Goal: Task Accomplishment & Management: Manage account settings

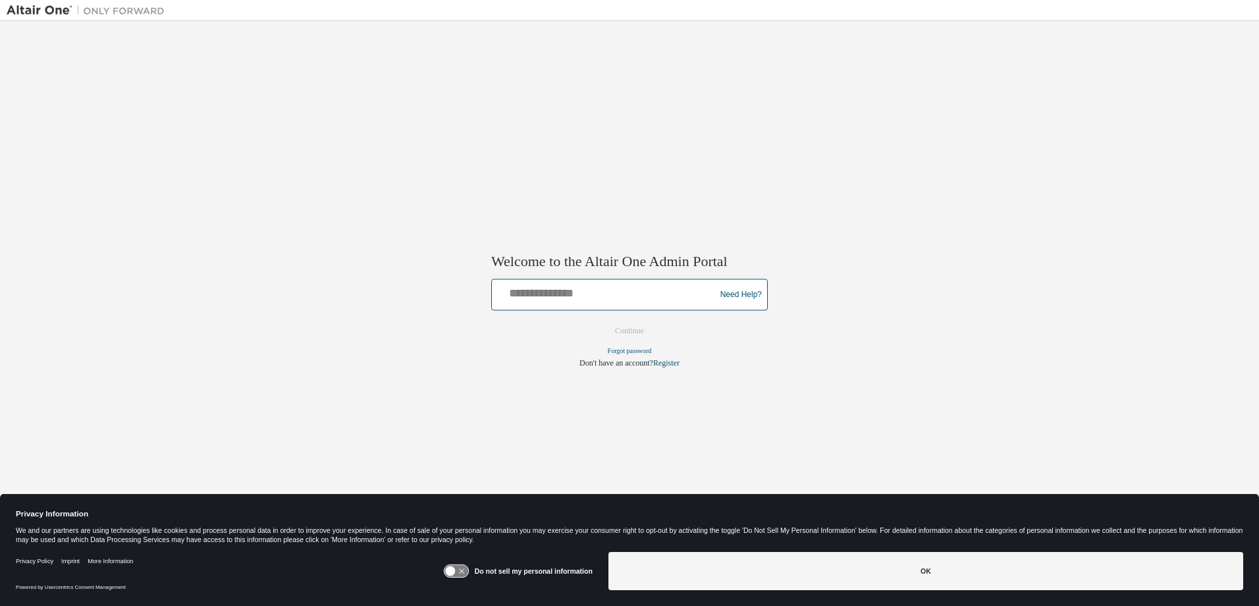
click at [335, 171] on input "text" at bounding box center [605, 291] width 217 height 19
type input "**********"
click at [335, 171] on button "Continue" at bounding box center [629, 331] width 57 height 20
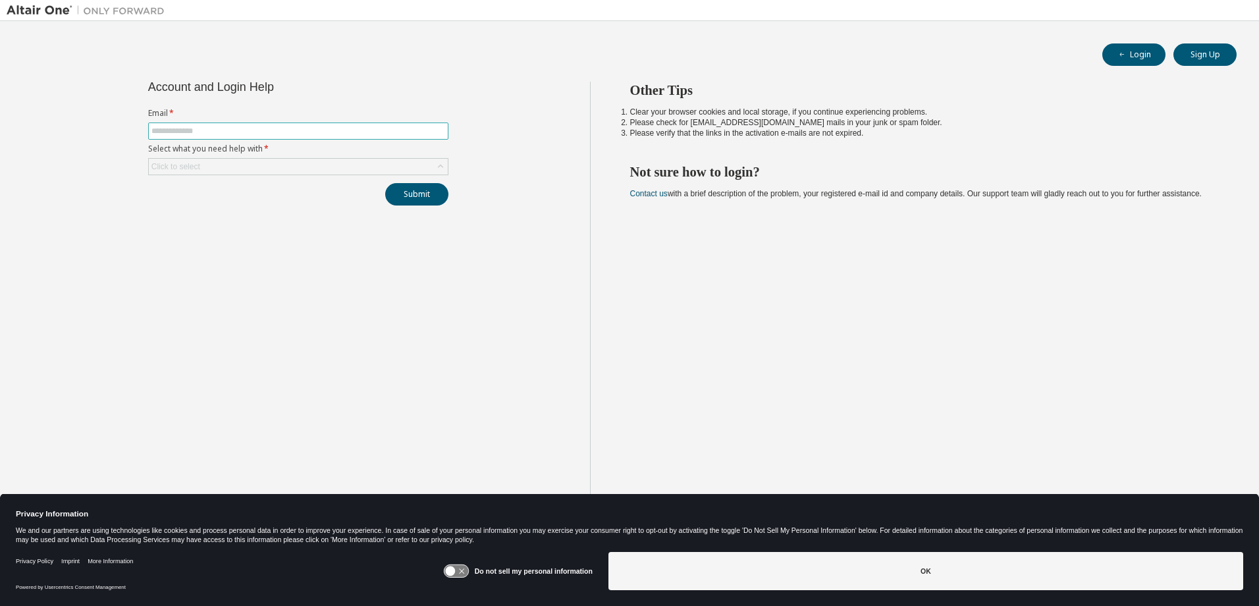
click at [214, 132] on input "text" at bounding box center [298, 131] width 294 height 11
type input "**********"
click at [239, 164] on div "Click to select" at bounding box center [298, 167] width 299 height 16
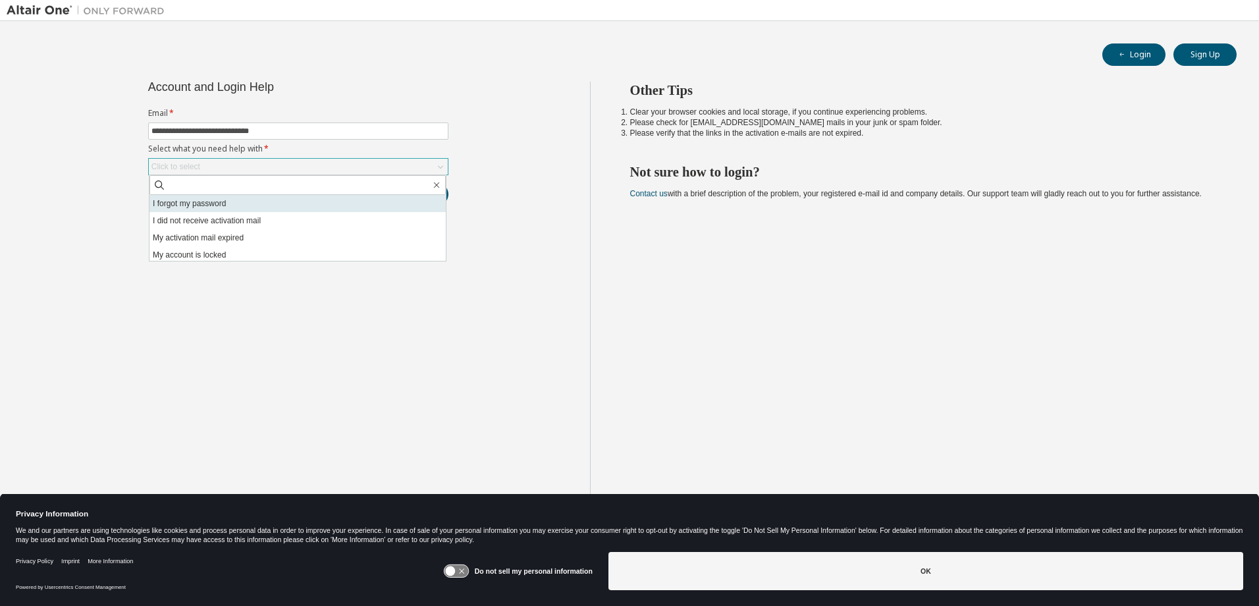
click at [238, 207] on li "I forgot my password" at bounding box center [297, 203] width 296 height 17
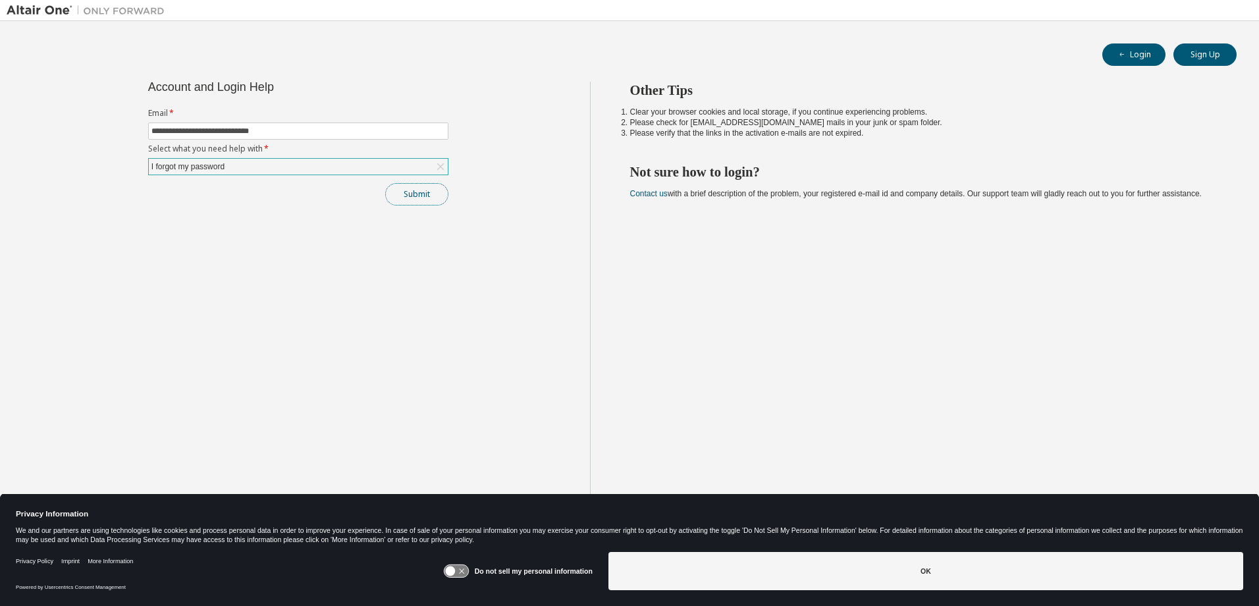
click at [421, 199] on button "Submit" at bounding box center [416, 194] width 63 height 22
click at [418, 196] on button "Submit" at bounding box center [416, 194] width 63 height 22
click at [256, 170] on div "I forgot my password" at bounding box center [298, 167] width 299 height 16
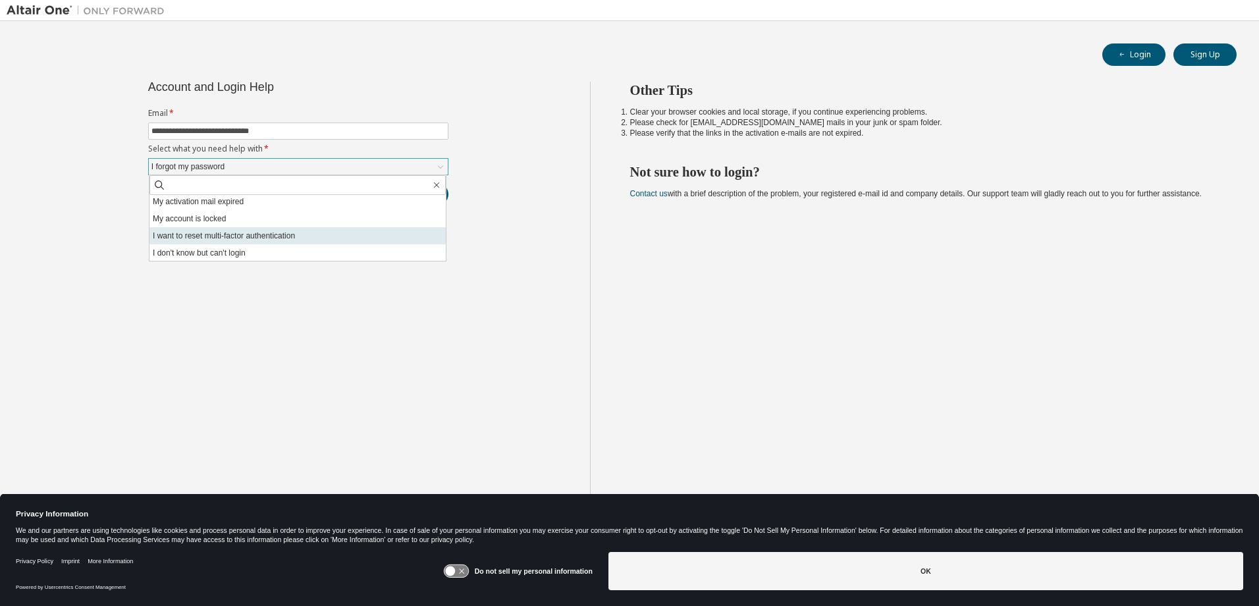
scroll to position [37, 0]
click at [239, 255] on li "I don't know but can't login" at bounding box center [297, 252] width 296 height 17
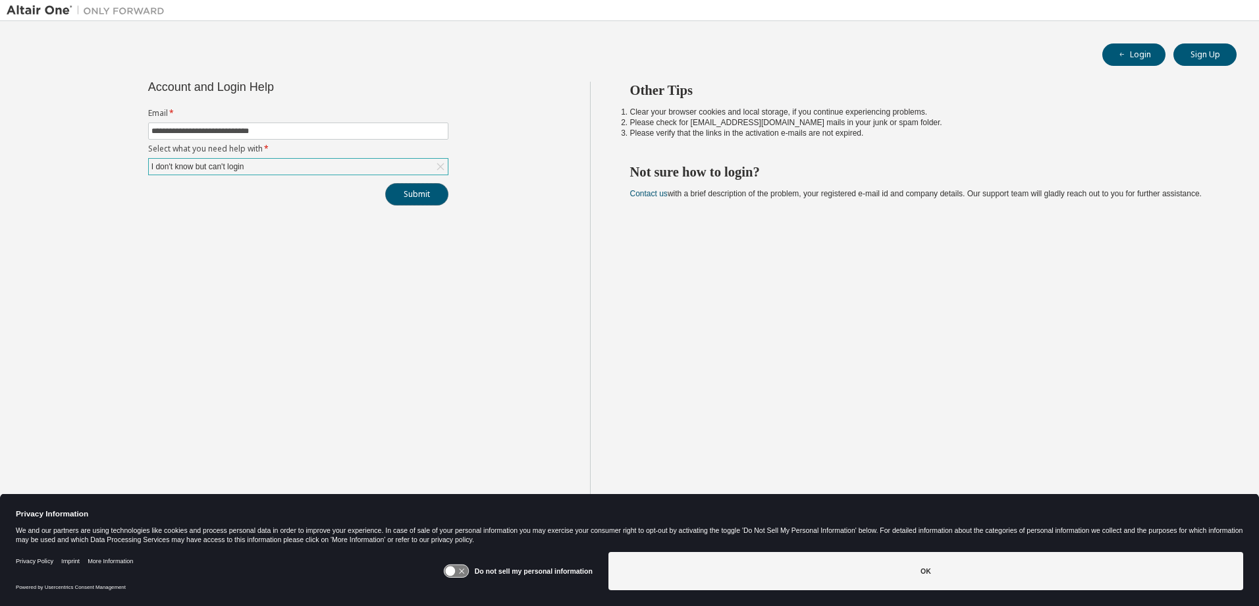
click at [408, 188] on button "Submit" at bounding box center [416, 194] width 63 height 22
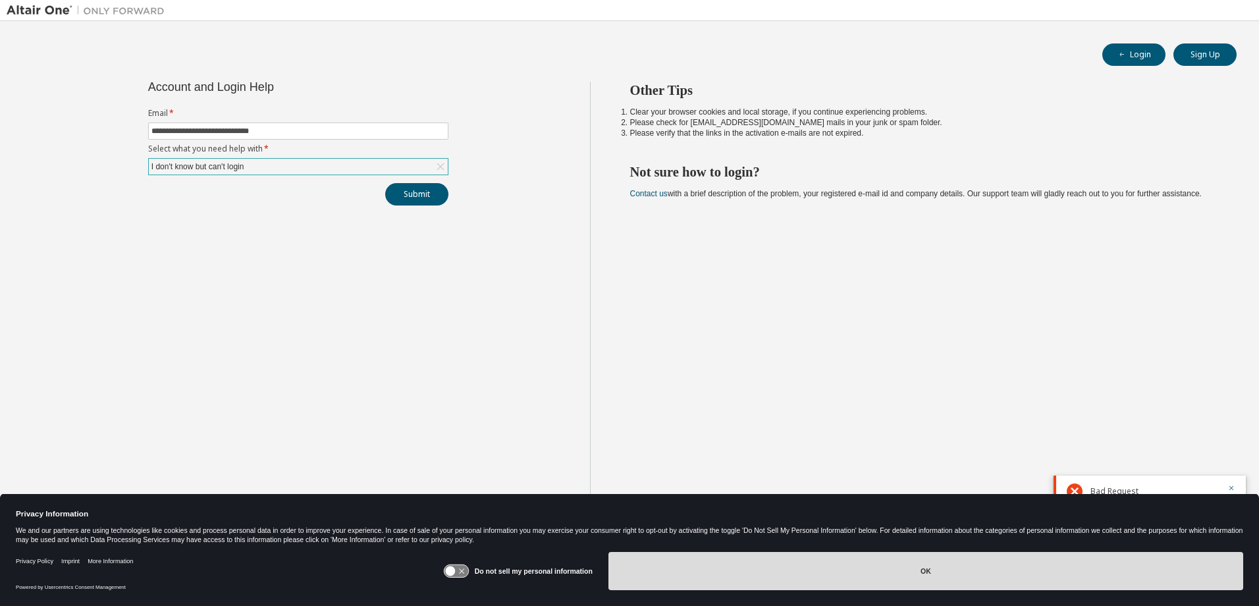
click at [791, 584] on button "OK" at bounding box center [925, 571] width 635 height 38
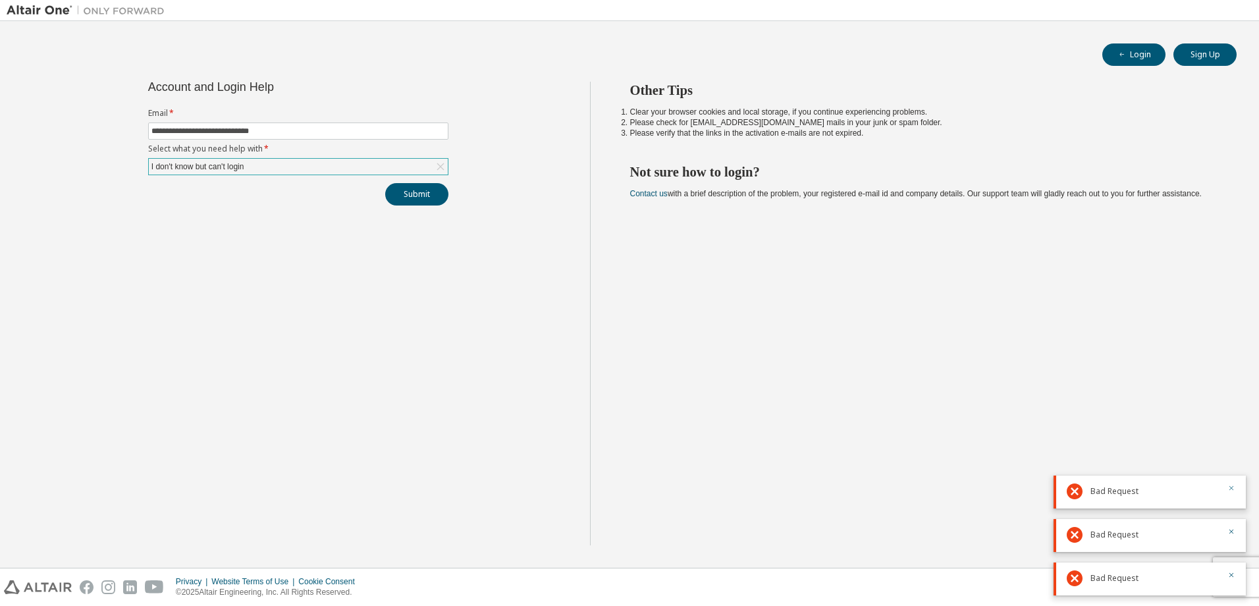
click at [1233, 486] on icon "button" at bounding box center [1231, 488] width 8 height 8
drag, startPoint x: 1227, startPoint y: 536, endPoint x: 1237, endPoint y: 569, distance: 34.2
click at [1229, 536] on button "button" at bounding box center [1231, 533] width 8 height 12
click at [1231, 579] on button "button" at bounding box center [1231, 576] width 8 height 12
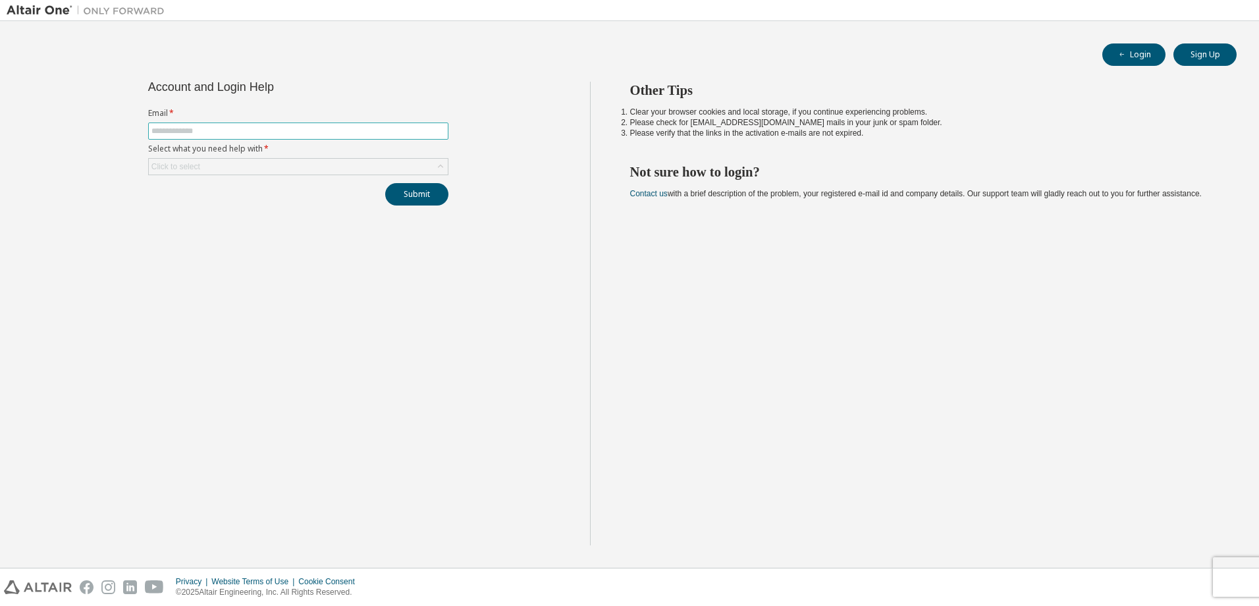
click at [261, 130] on input "text" at bounding box center [298, 131] width 294 height 11
type input "**********"
click at [263, 164] on div "Click to select" at bounding box center [298, 167] width 299 height 16
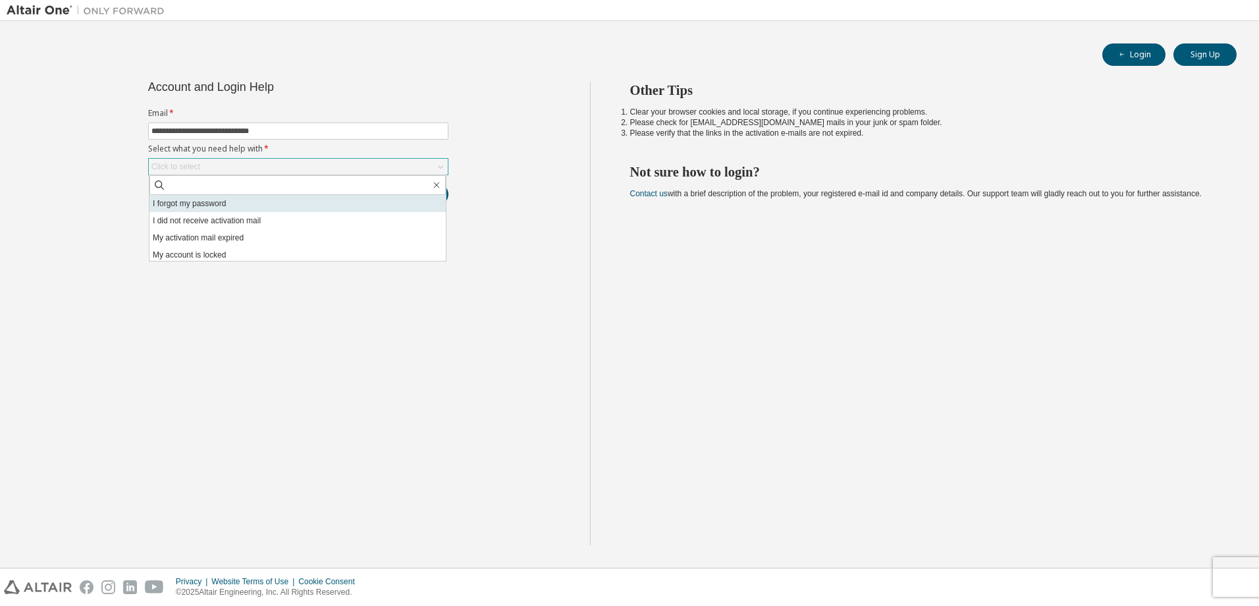
click at [226, 210] on li "I forgot my password" at bounding box center [297, 203] width 296 height 17
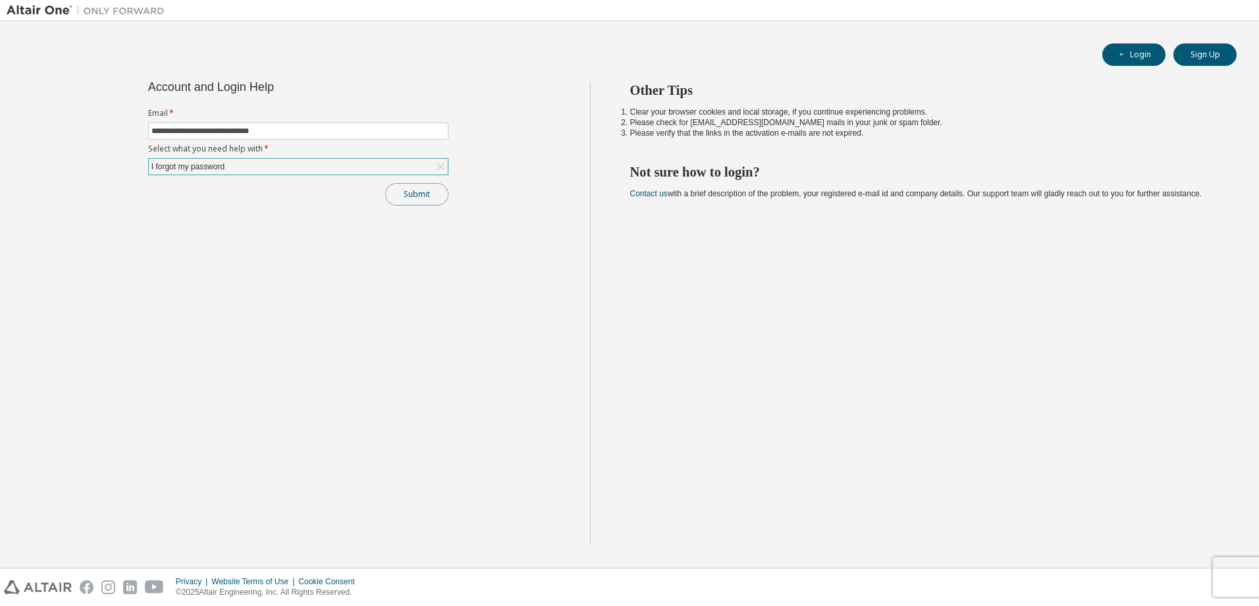
click at [416, 198] on button "Submit" at bounding box center [416, 194] width 63 height 22
click at [1104, 55] on div "Login Sign Up" at bounding box center [629, 54] width 1214 height 22
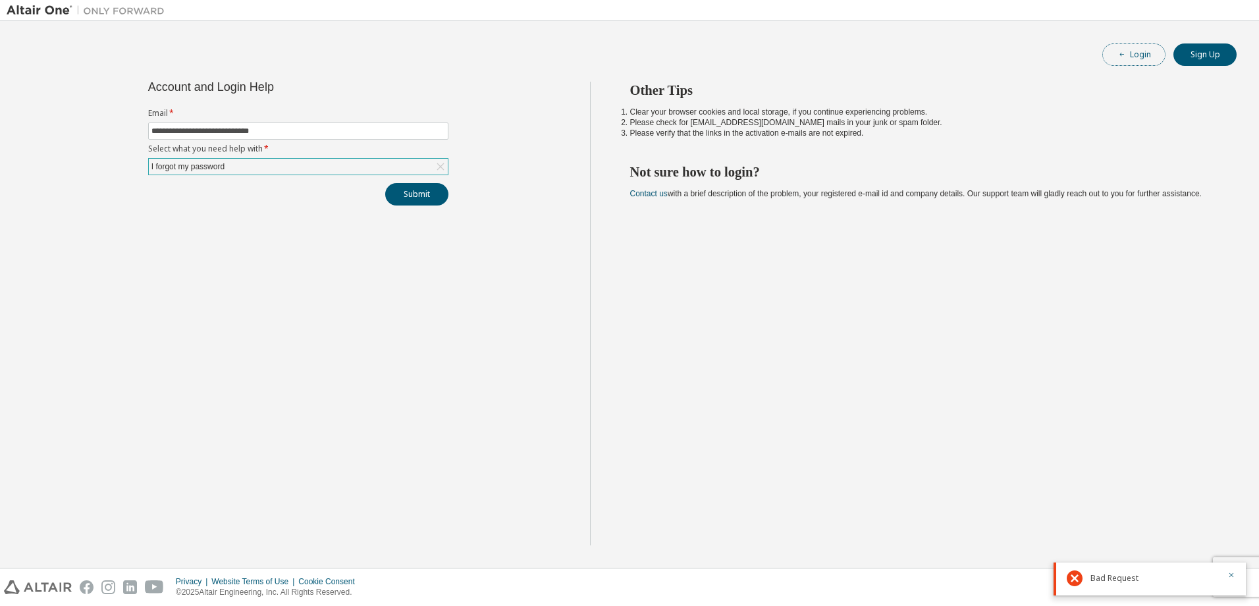
click at [1124, 58] on icon "button" at bounding box center [1122, 55] width 8 height 8
click at [1140, 56] on button "Login" at bounding box center [1133, 54] width 63 height 22
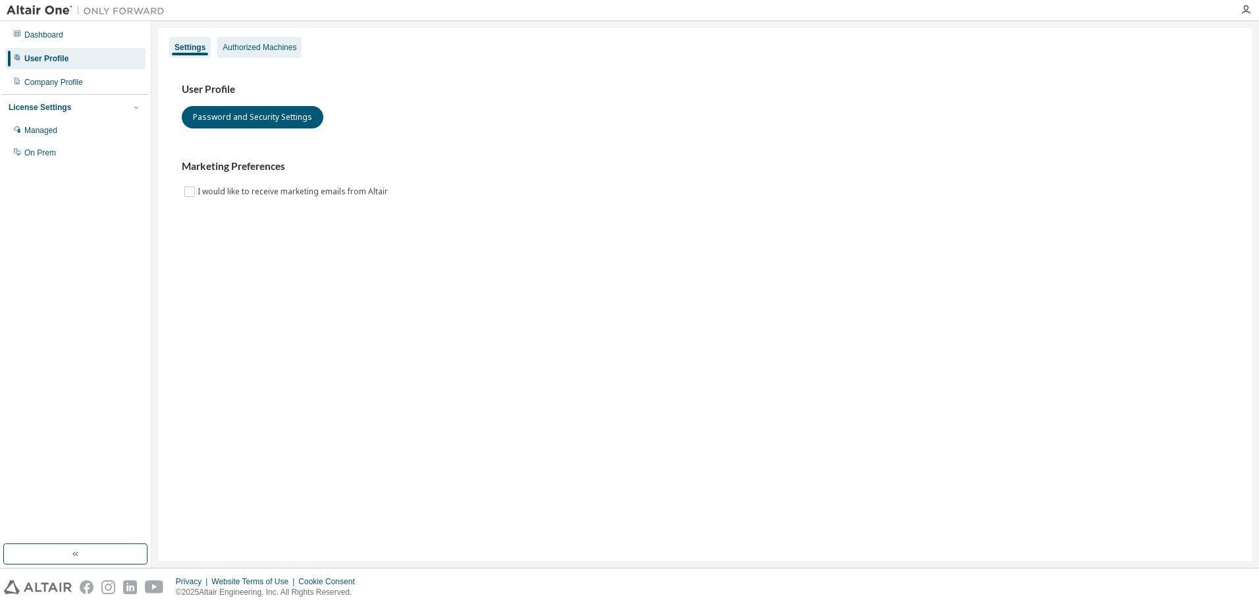
click at [261, 45] on div "Authorized Machines" at bounding box center [260, 47] width 74 height 11
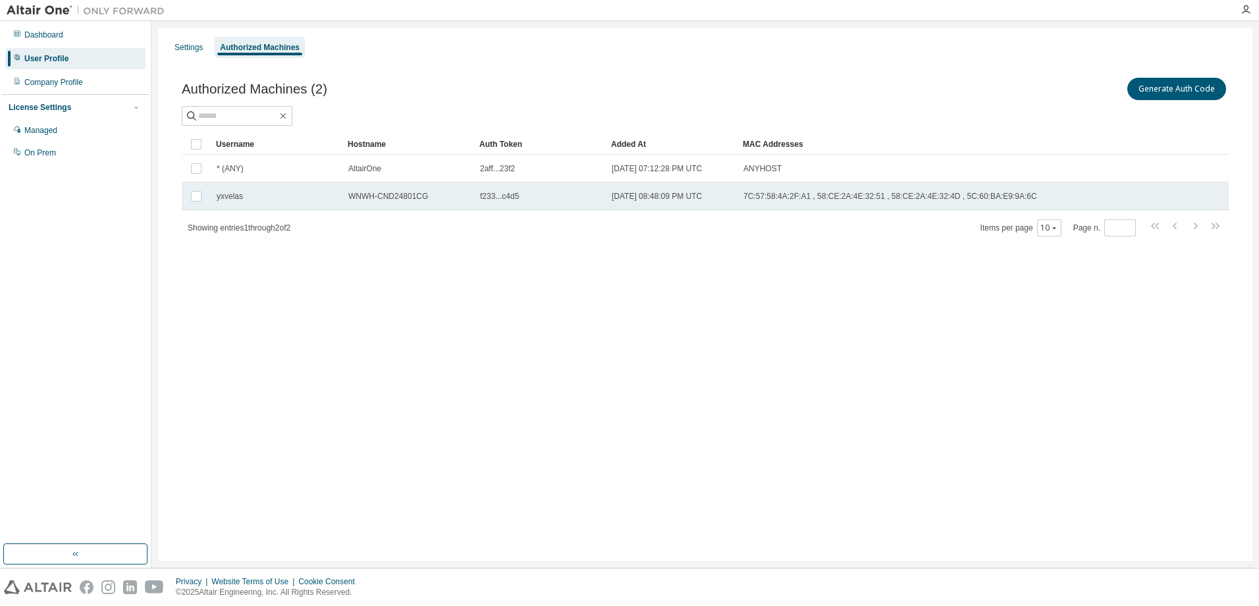
click at [497, 198] on span "f233...c4d5" at bounding box center [499, 196] width 39 height 11
click at [1082, 93] on button "Generate Auth Code" at bounding box center [1077, 89] width 99 height 22
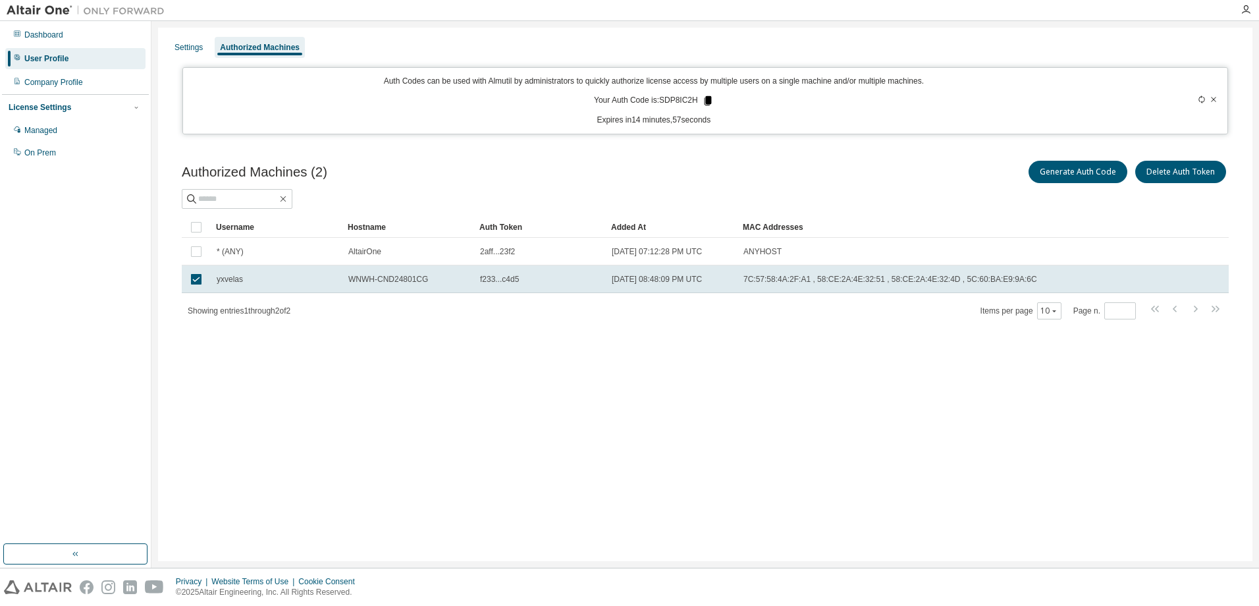
click at [707, 99] on icon at bounding box center [708, 101] width 12 height 12
